Goal: Task Accomplishment & Management: Use online tool/utility

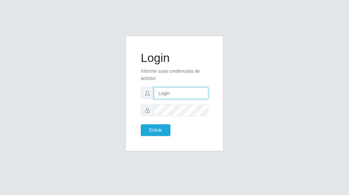
click at [178, 93] on input "text" at bounding box center [181, 93] width 54 height 12
type input "[PERSON_NAME][EMAIL_ADDRESS][DOMAIN_NAME]"
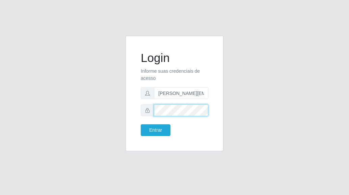
click at [141, 125] on button "Entrar" at bounding box center [156, 131] width 30 height 12
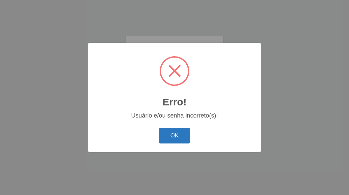
click at [181, 137] on button "OK" at bounding box center [174, 136] width 31 height 16
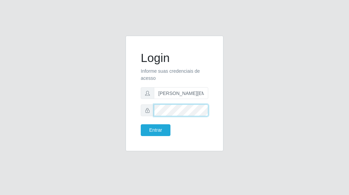
click at [141, 125] on button "Entrar" at bounding box center [156, 131] width 30 height 12
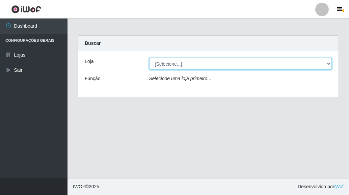
click at [329, 64] on select "[Selecione...] Hiper Queiroz - [GEOGRAPHIC_DATA]" at bounding box center [240, 64] width 183 height 12
select select "497"
click at [149, 58] on select "[Selecione...] Hiper Queiroz - [GEOGRAPHIC_DATA]" at bounding box center [240, 64] width 183 height 12
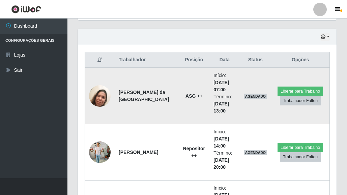
scroll to position [223, 0]
